Goal: Task Accomplishment & Management: Complete application form

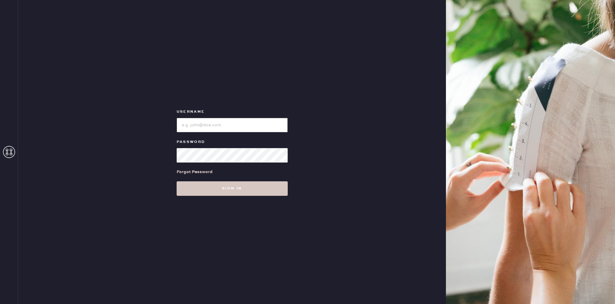
type input "reformationrittenhouse"
click at [264, 197] on div "Username Password Forgot Password Sign in" at bounding box center [232, 152] width 428 height 304
click at [263, 190] on button "Sign in" at bounding box center [232, 188] width 111 height 14
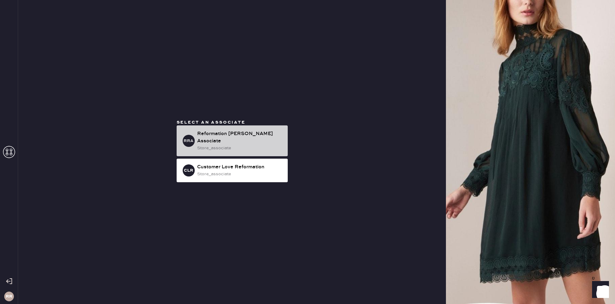
click at [241, 135] on div "Reformation [PERSON_NAME] Associate" at bounding box center [240, 137] width 86 height 14
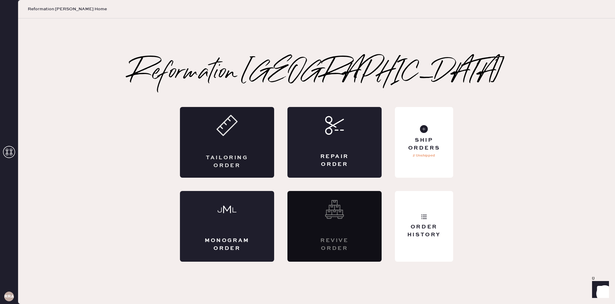
click at [267, 130] on div "Tailoring Order" at bounding box center [227, 142] width 94 height 71
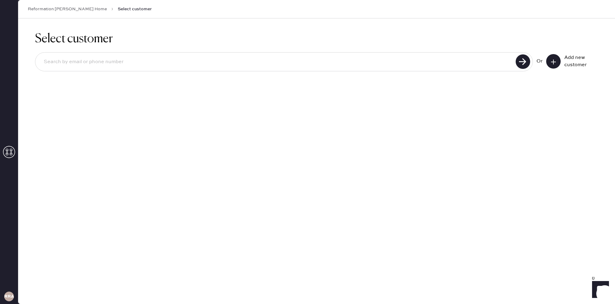
click at [161, 65] on input at bounding box center [276, 62] width 475 height 14
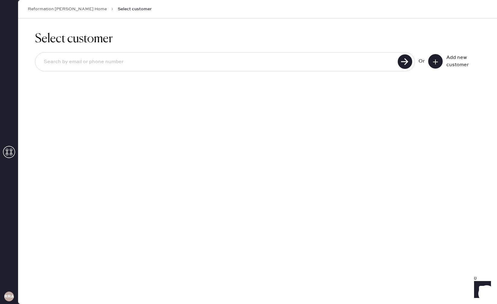
click at [433, 61] on use at bounding box center [435, 61] width 5 height 5
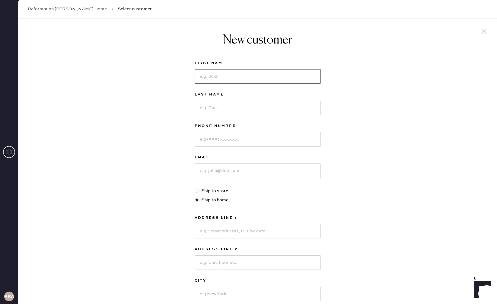
click at [242, 75] on input at bounding box center [258, 76] width 126 height 14
type input "[PERSON_NAME]"
type input "9144974748"
click at [269, 169] on input at bounding box center [258, 170] width 126 height 14
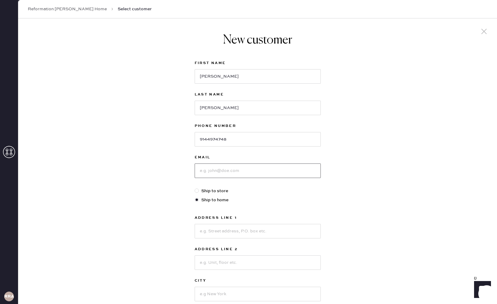
type input "m"
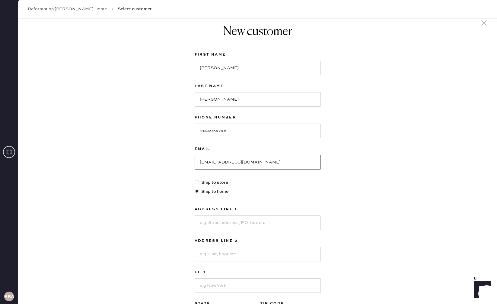
type input "[EMAIL_ADDRESS][DOMAIN_NAME]"
click at [265, 229] on input at bounding box center [258, 222] width 126 height 14
type input "29 Festival Dr"
type input "[PERSON_NAME]"
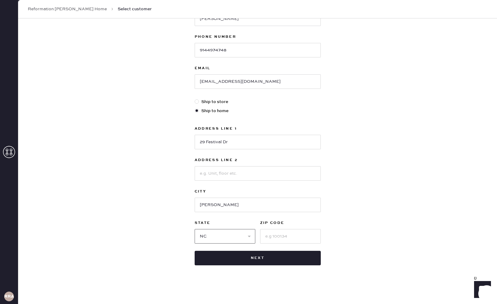
select select "NJ"
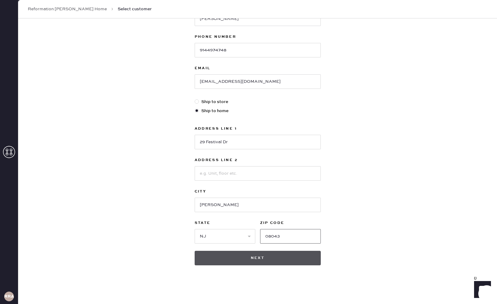
type input "08043"
click at [254, 257] on button "Next" at bounding box center [258, 258] width 126 height 14
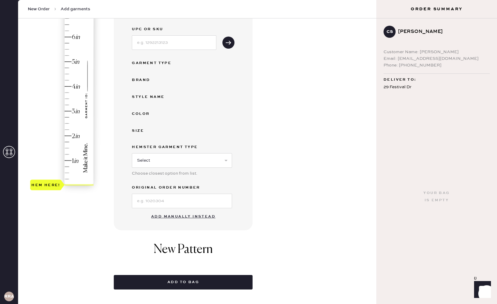
scroll to position [174, 0]
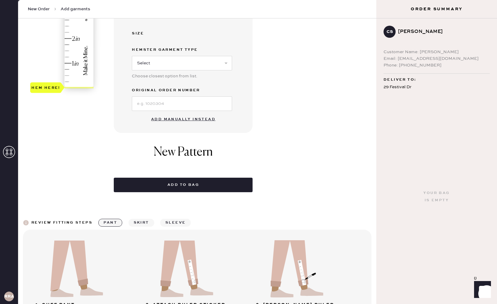
click at [183, 117] on button "Add manually instead" at bounding box center [184, 119] width 72 height 12
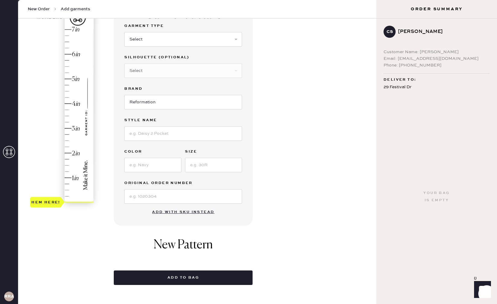
scroll to position [0, 0]
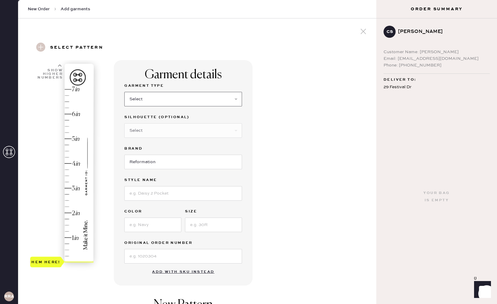
click at [189, 101] on select "Select Basic Skirt Jeans Leggings Pants Shorts Basic Sleeved Dress Basic Sleeve…" at bounding box center [183, 99] width 118 height 14
select select "6"
click at [124, 92] on select "Select Basic Skirt Jeans Leggings Pants Shorts Basic Sleeved Dress Basic Sleeve…" at bounding box center [183, 99] width 118 height 14
click at [173, 141] on div "Silhouette (optional) Select Maxi Dress Midi Dress Mini Dress Other" at bounding box center [183, 129] width 118 height 31
click at [174, 132] on select "Select Maxi Dress Midi Dress Mini Dress Other" at bounding box center [183, 130] width 118 height 14
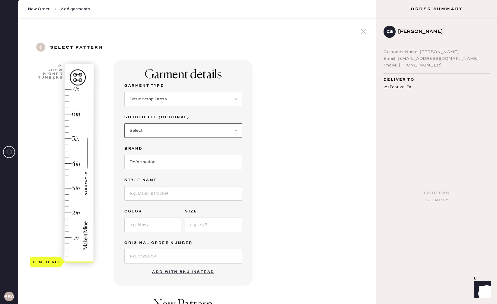
select select "39"
click at [124, 123] on select "Select Maxi Dress Midi Dress Mini Dress Other" at bounding box center [183, 130] width 118 height 14
click at [174, 161] on input "Reformation" at bounding box center [183, 162] width 118 height 14
click at [170, 192] on input at bounding box center [183, 193] width 118 height 14
type input "[PERSON_NAME]"
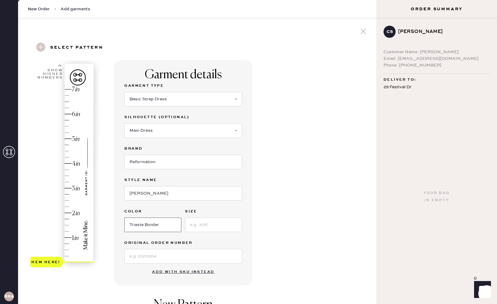
type input "Trieste Border"
type input "0"
click at [178, 255] on input at bounding box center [183, 256] width 118 height 14
type input "s26009185"
type input "2.25"
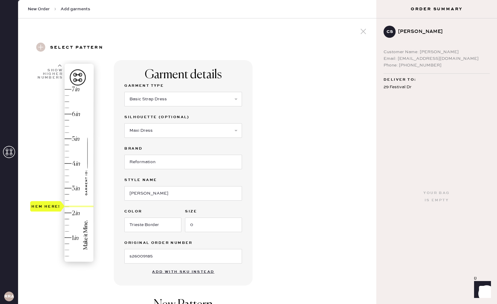
drag, startPoint x: 55, startPoint y: 256, endPoint x: 62, endPoint y: 205, distance: 51.3
click at [62, 205] on div "Hem here!" at bounding box center [62, 176] width 64 height 178
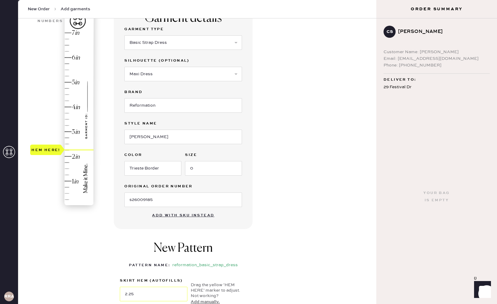
scroll to position [130, 0]
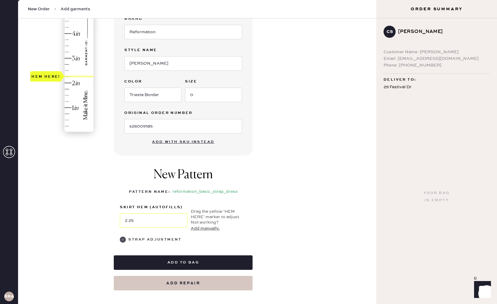
click at [148, 241] on div "Strap Adjustment" at bounding box center [154, 239] width 53 height 7
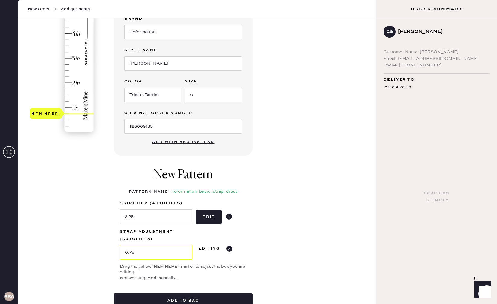
type input "0.5"
drag, startPoint x: 56, startPoint y: 124, endPoint x: 59, endPoint y: 119, distance: 5.9
click at [59, 119] on div "Hem here!" at bounding box center [45, 119] width 29 height 7
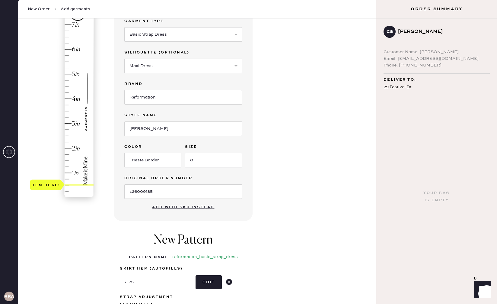
scroll to position [308, 0]
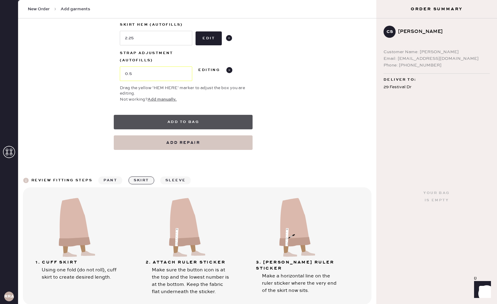
click at [187, 122] on button "Add to bag" at bounding box center [183, 122] width 139 height 14
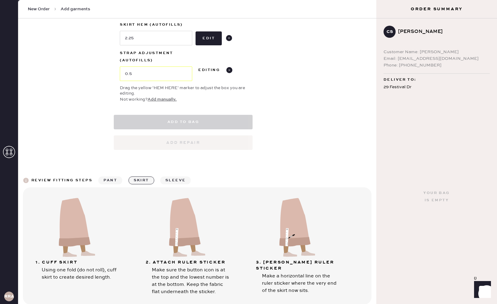
select select "6"
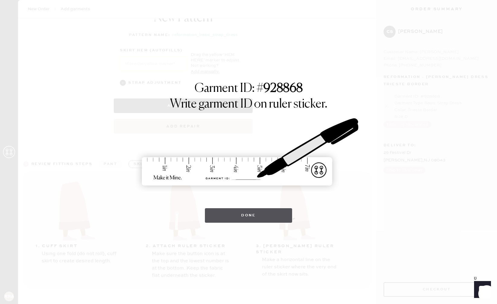
click at [263, 217] on button "Done" at bounding box center [248, 215] width 87 height 14
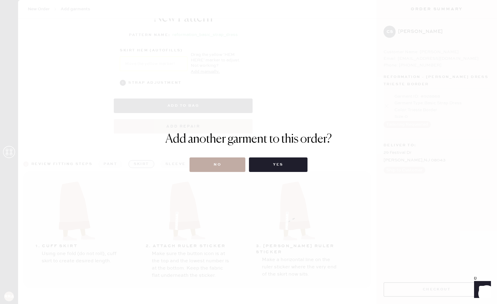
click at [218, 169] on button "No" at bounding box center [218, 164] width 56 height 14
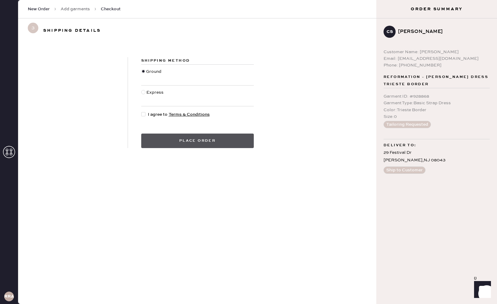
drag, startPoint x: 154, startPoint y: 112, endPoint x: 172, endPoint y: 140, distance: 33.8
click at [154, 112] on span "I agree to Terms & Conditions" at bounding box center [179, 114] width 62 height 7
click at [142, 111] on input "I agree to Terms & Conditions" at bounding box center [141, 111] width 0 height 0
checkbox input "true"
click at [177, 146] on button "Place order" at bounding box center [197, 140] width 113 height 14
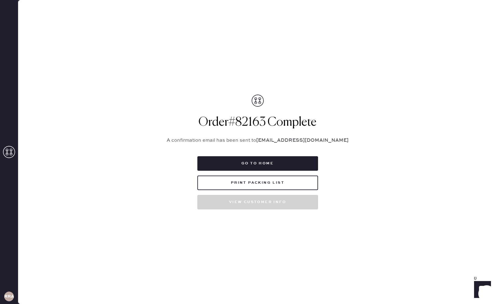
drag, startPoint x: 268, startPoint y: 203, endPoint x: 225, endPoint y: 171, distance: 53.9
click at [181, 142] on div "Order # 82163 Complete A confirmation email has been sent to [EMAIL_ADDRESS][DO…" at bounding box center [258, 151] width 196 height 115
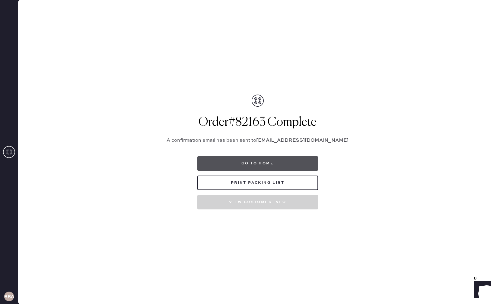
click at [247, 165] on button "Go to home" at bounding box center [257, 163] width 121 height 14
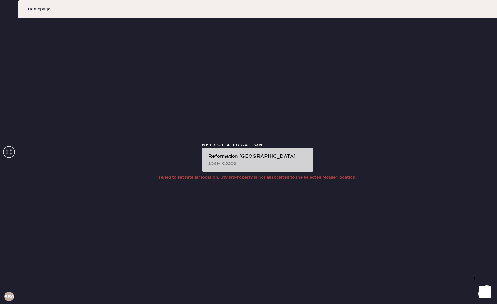
click at [298, 153] on div "Reformation [GEOGRAPHIC_DATA]" at bounding box center [258, 156] width 100 height 7
click at [261, 168] on div "Reformation [PERSON_NAME] 2069403308" at bounding box center [257, 160] width 111 height 24
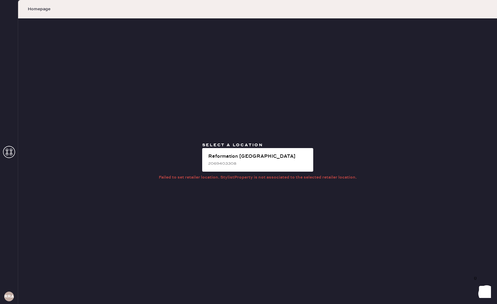
click at [9, 152] on icon at bounding box center [9, 152] width 12 height 12
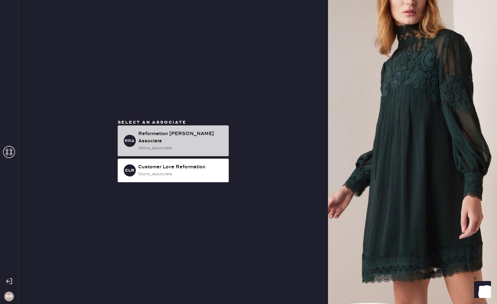
click at [155, 140] on div "Reformation [PERSON_NAME] Associate" at bounding box center [181, 137] width 86 height 14
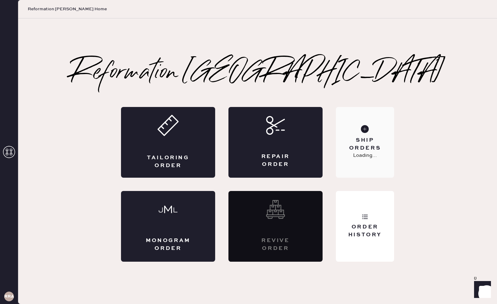
click at [377, 165] on div "Ship Orders Loading..." at bounding box center [365, 142] width 58 height 71
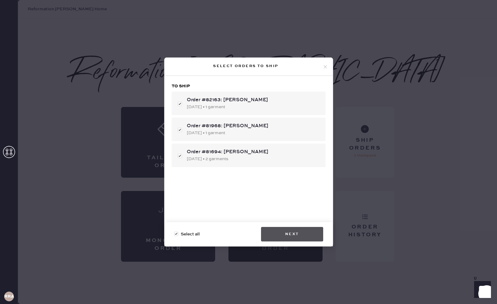
click at [280, 235] on button "Next" at bounding box center [292, 234] width 62 height 14
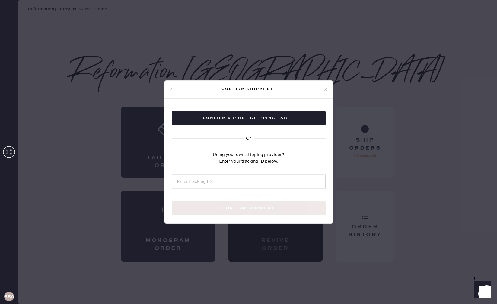
click at [242, 104] on div "Confirm & Print shipping label Or Using your own shipping provider? Enter your …" at bounding box center [249, 170] width 168 height 143
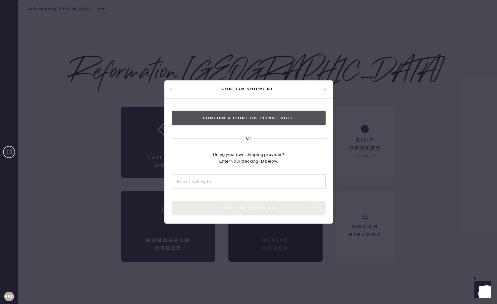
click at [244, 120] on button "Confirm & Print shipping label" at bounding box center [249, 118] width 154 height 14
